Goal: Task Accomplishment & Management: Use online tool/utility

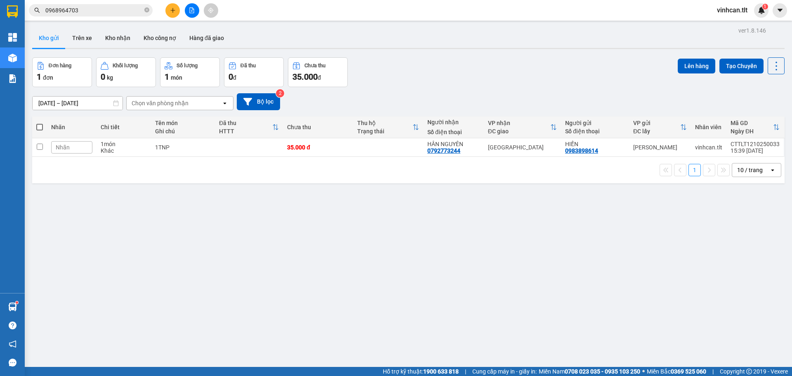
click at [40, 127] on span at bounding box center [39, 127] width 7 height 7
click at [40, 123] on input "checkbox" at bounding box center [40, 123] width 0 height 0
checkbox input "true"
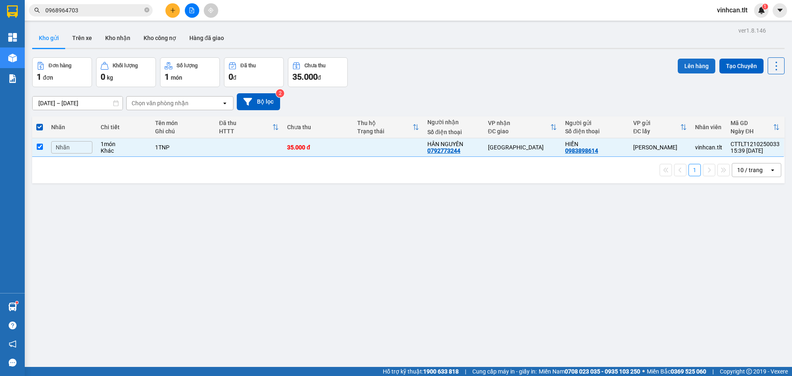
click at [689, 65] on button "Lên hàng" at bounding box center [697, 66] width 38 height 15
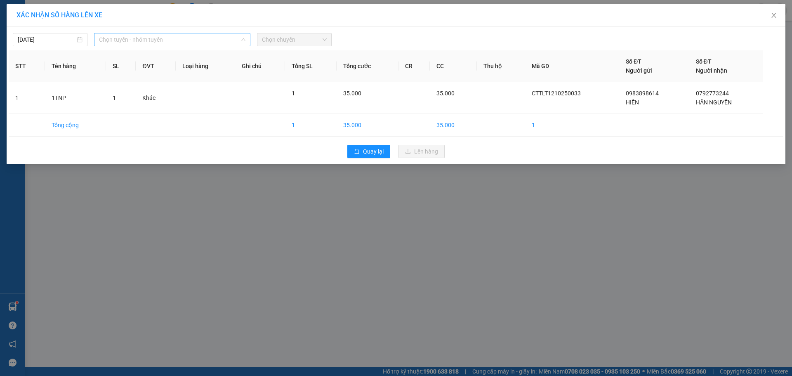
click at [132, 39] on span "Chọn tuyến - nhóm tuyến" at bounding box center [172, 39] width 147 height 12
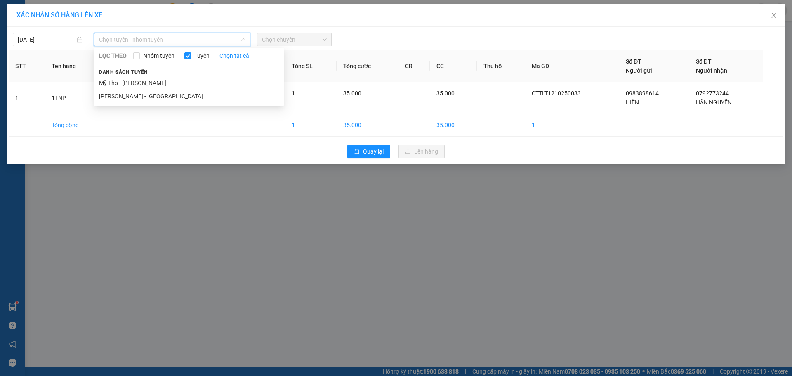
drag, startPoint x: 135, startPoint y: 80, endPoint x: 121, endPoint y: 48, distance: 34.0
click at [134, 80] on li "Mỹ Tho - [PERSON_NAME]" at bounding box center [189, 82] width 190 height 13
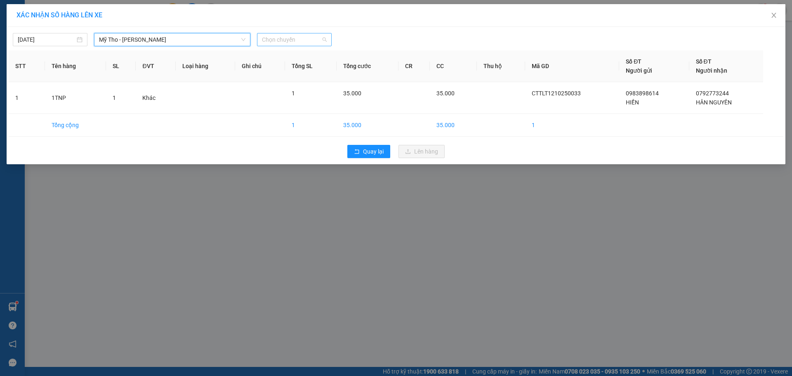
click at [306, 36] on span "Chọn chuyến" at bounding box center [294, 39] width 65 height 12
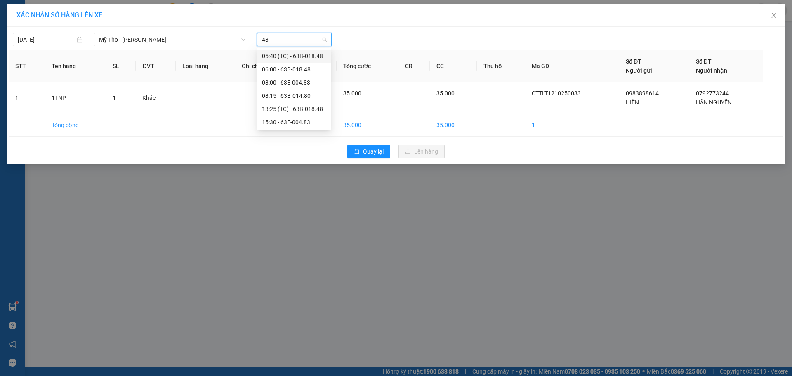
type input "483"
click at [312, 69] on div "15:30 - 63E-004.83" at bounding box center [294, 69] width 64 height 9
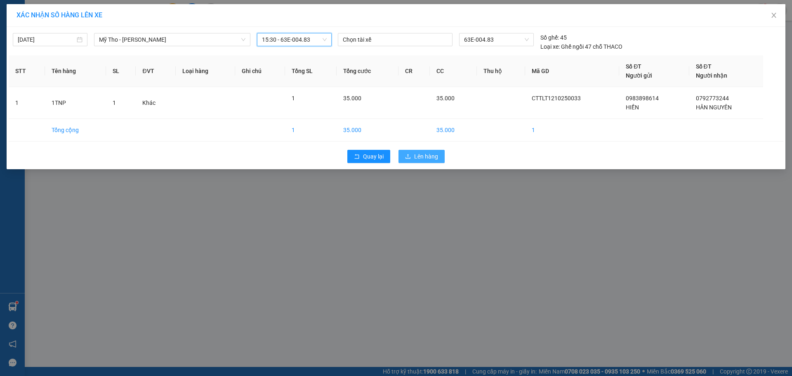
click at [414, 154] on span "Lên hàng" at bounding box center [426, 156] width 24 height 9
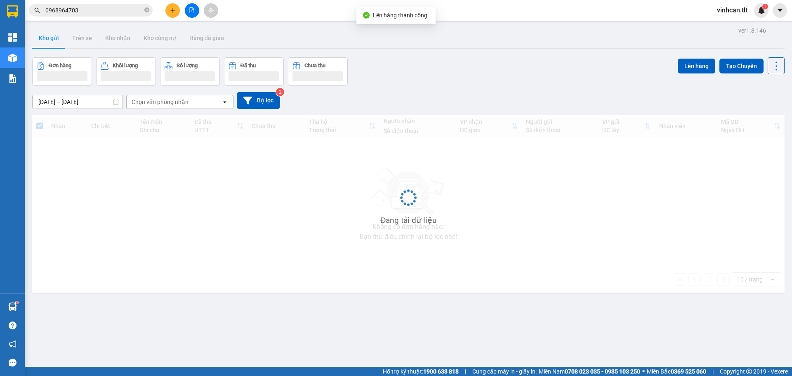
click at [184, 9] on div at bounding box center [192, 10] width 62 height 14
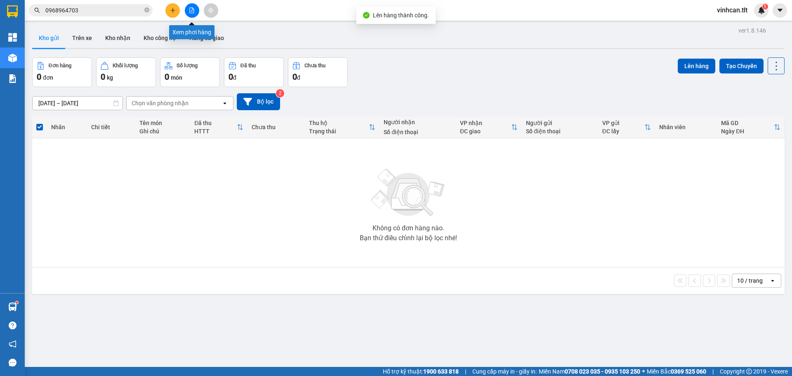
click at [197, 12] on button at bounding box center [192, 10] width 14 height 14
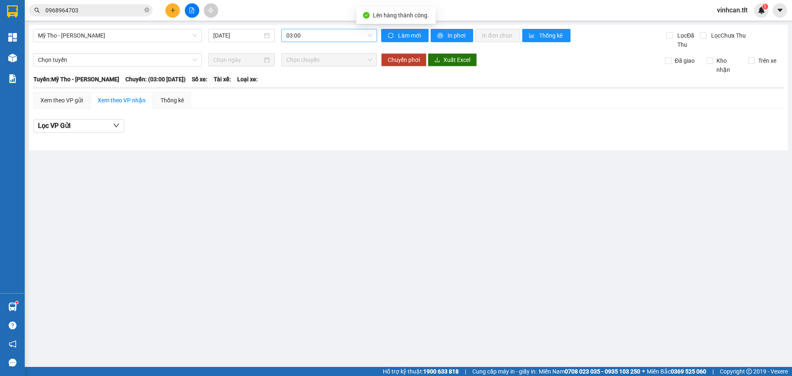
click at [314, 36] on span "03:00" at bounding box center [329, 35] width 86 height 12
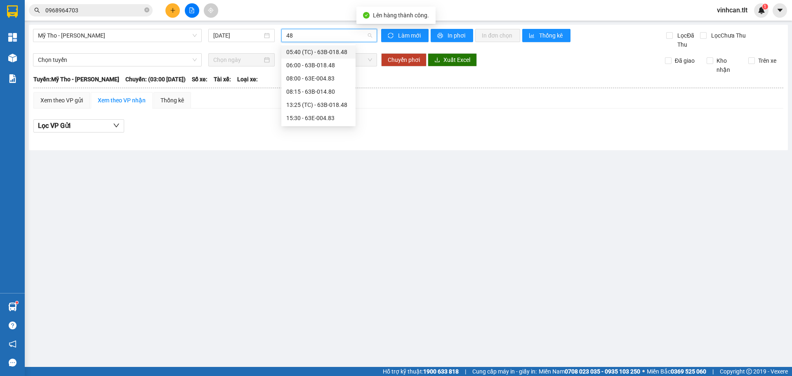
type input "483"
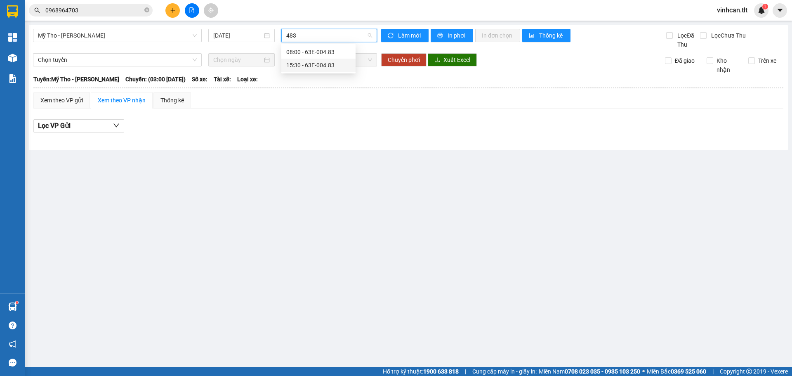
click at [326, 68] on div "15:30 - 63E-004.83" at bounding box center [318, 65] width 64 height 9
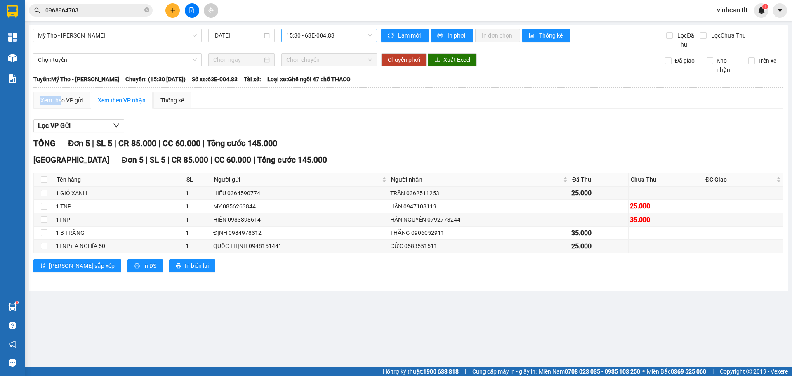
click at [61, 92] on table "Tân Lập Thành 16:30 [DATE] [GEOGRAPHIC_DATA]: Mỹ Tho - [PERSON_NAME]: (15:30 [D…" at bounding box center [408, 178] width 751 height 209
click at [64, 95] on div "Xem theo VP gửi" at bounding box center [61, 100] width 57 height 17
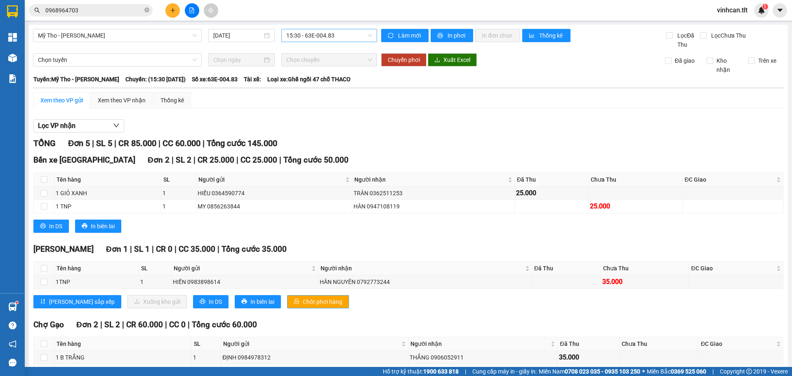
click at [303, 301] on span "Chốt phơi hàng" at bounding box center [323, 301] width 40 height 9
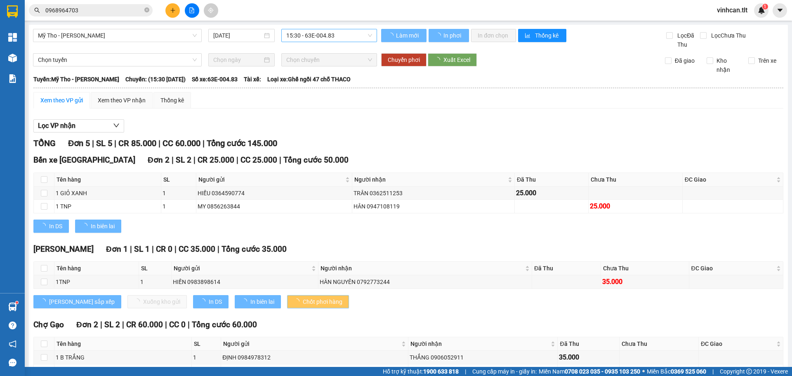
click at [303, 301] on span "Chốt phơi hàng" at bounding box center [323, 301] width 40 height 9
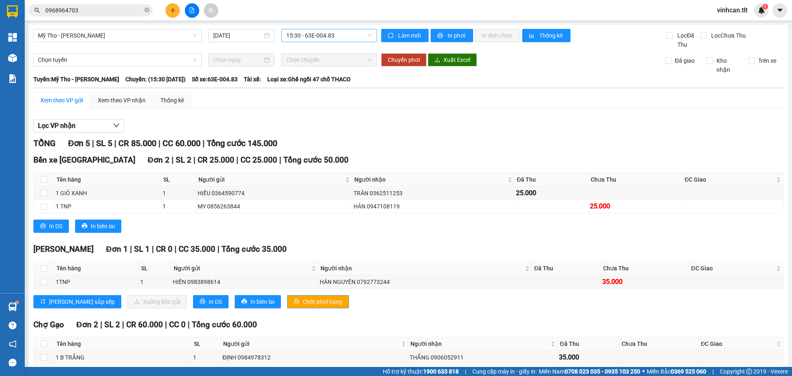
click at [303, 302] on span "Chốt phơi hàng" at bounding box center [323, 301] width 40 height 9
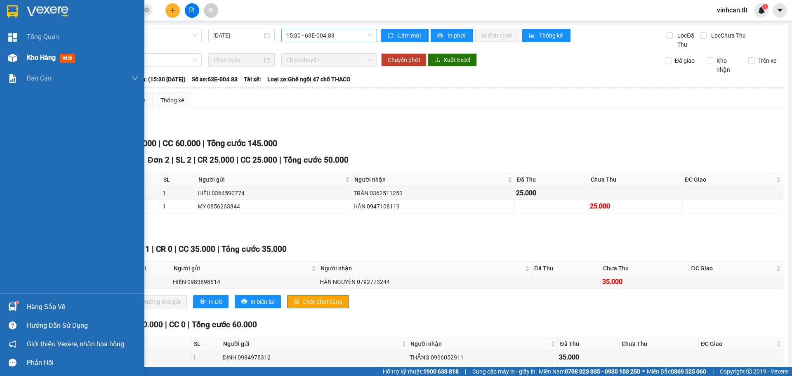
click at [10, 64] on div at bounding box center [12, 58] width 14 height 14
